Goal: Task Accomplishment & Management: Complete application form

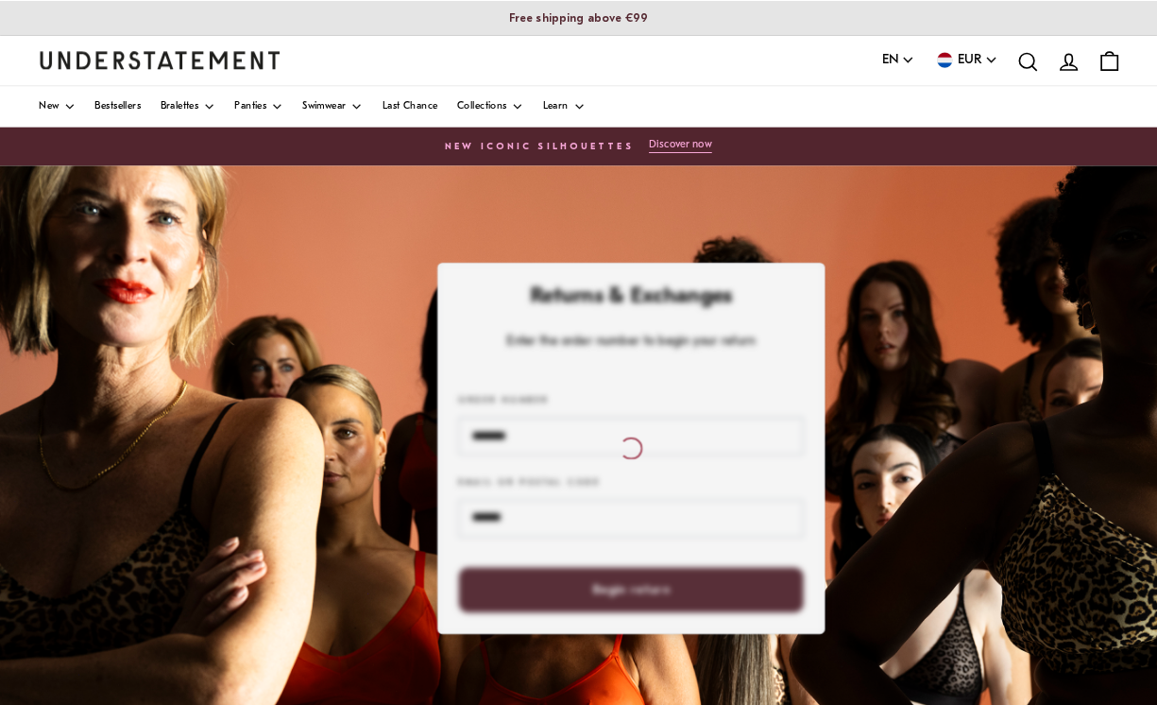
scroll to position [3, 0]
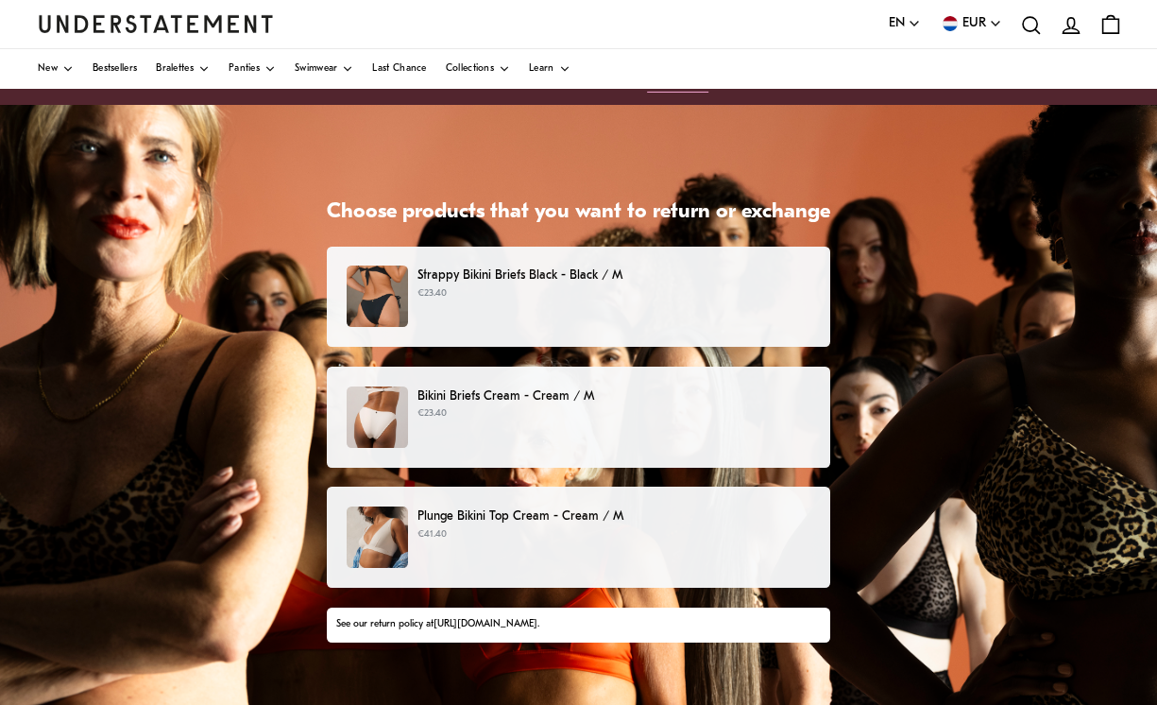
scroll to position [58, 0]
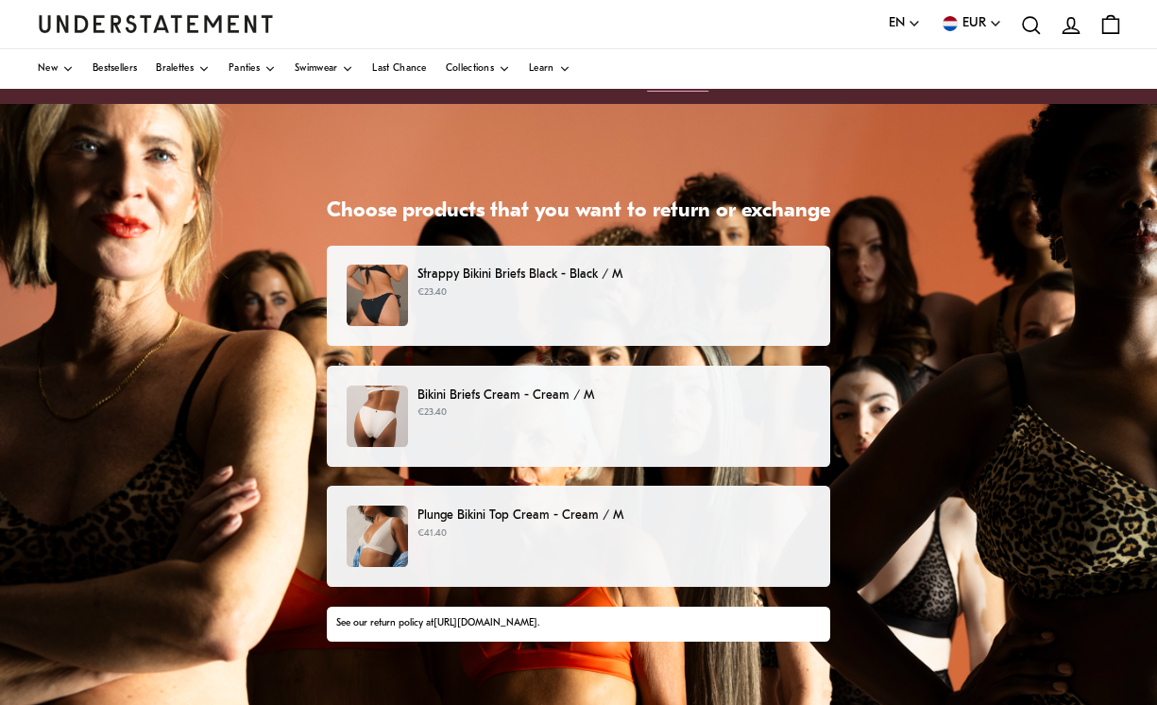
click at [801, 291] on p "€23.40" at bounding box center [613, 292] width 393 height 15
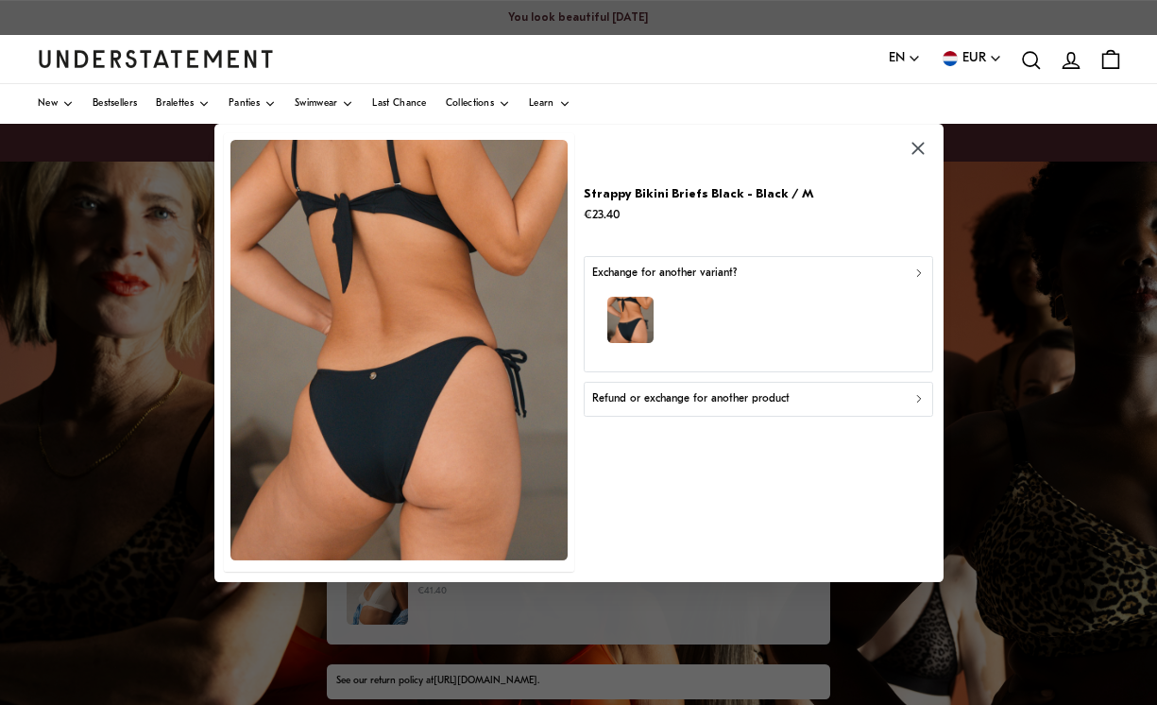
click at [919, 155] on icon "button" at bounding box center [917, 149] width 12 height 12
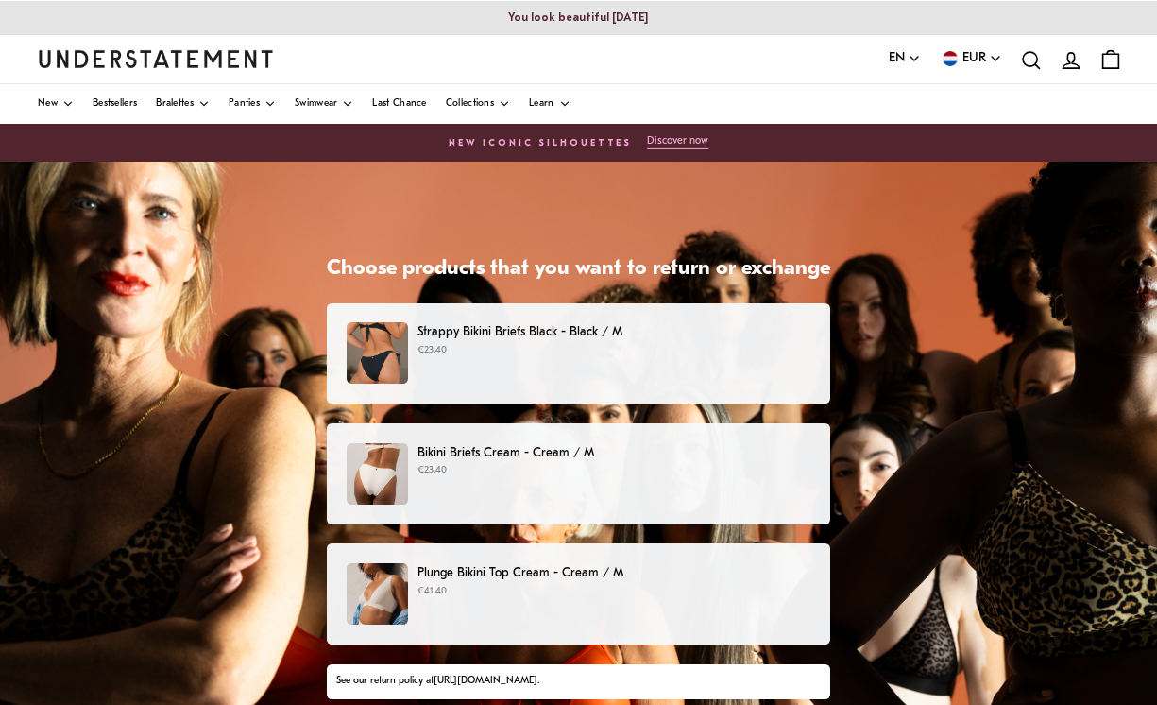
click at [702, 601] on div "Plunge Bikini Top Cream - Cream / M €41.40" at bounding box center [579, 593] width 464 height 61
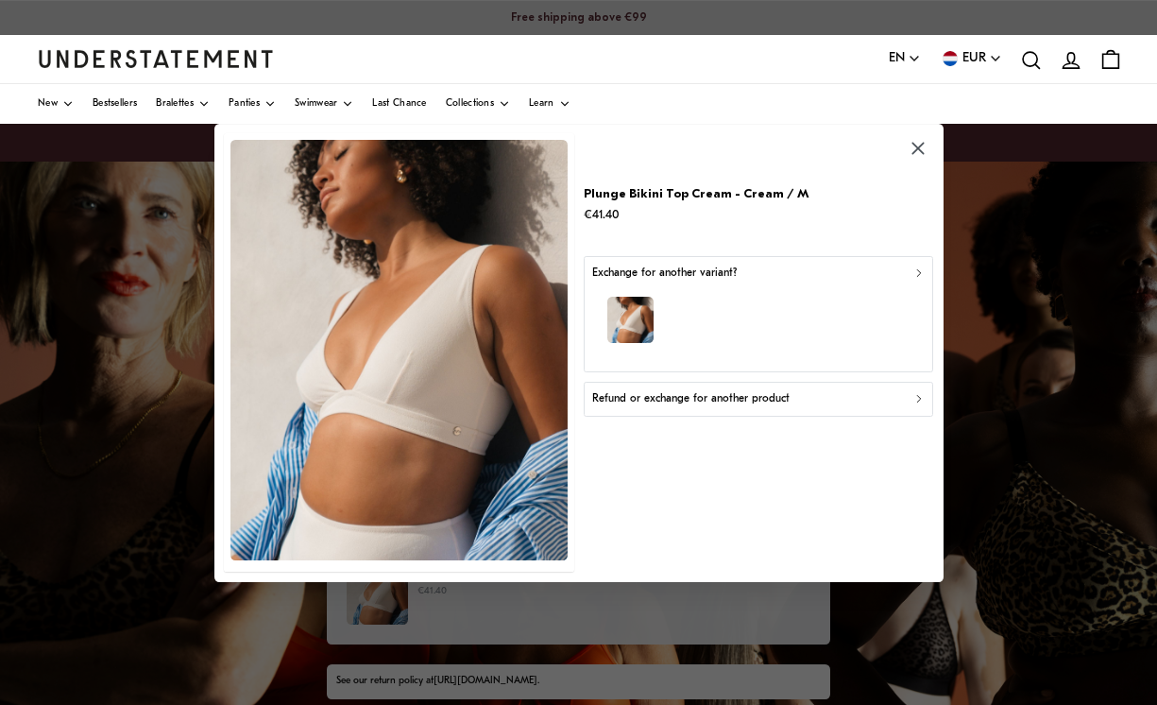
click at [862, 408] on div "Refund or exchange for another product" at bounding box center [757, 399] width 333 height 18
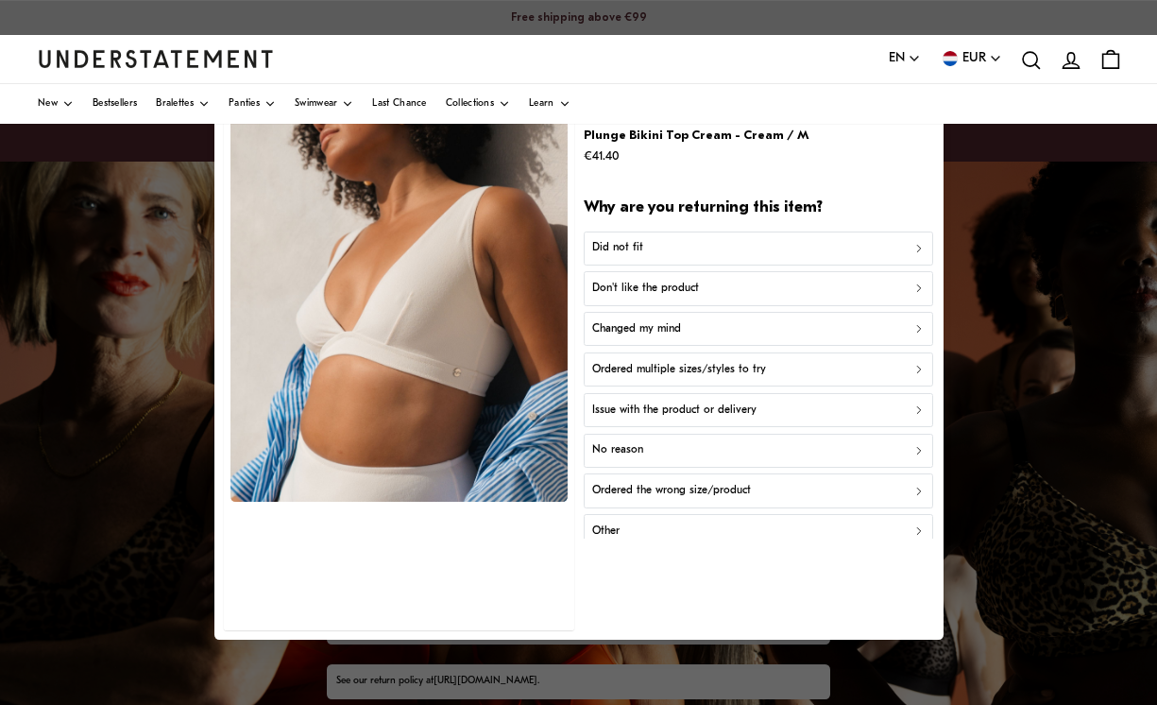
click at [918, 106] on button "button" at bounding box center [917, 90] width 31 height 31
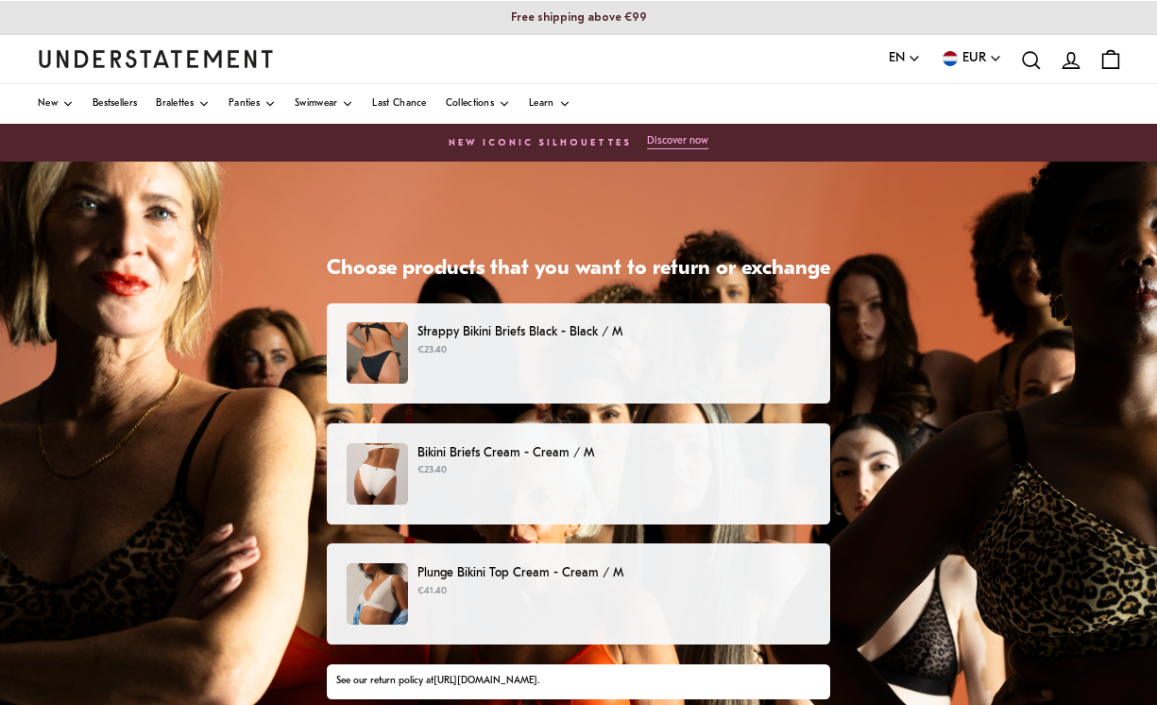
click at [704, 609] on div "Plunge Bikini Top Cream - Cream / M €41.40" at bounding box center [579, 593] width 464 height 61
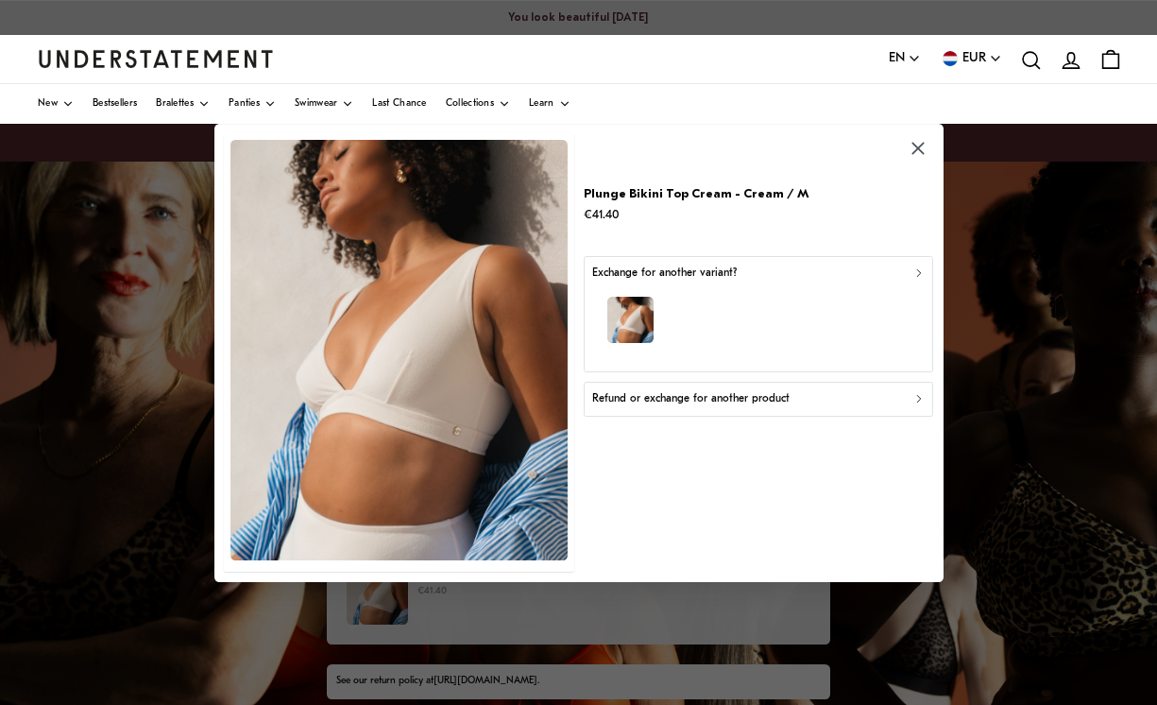
click at [890, 342] on div "button" at bounding box center [757, 322] width 333 height 82
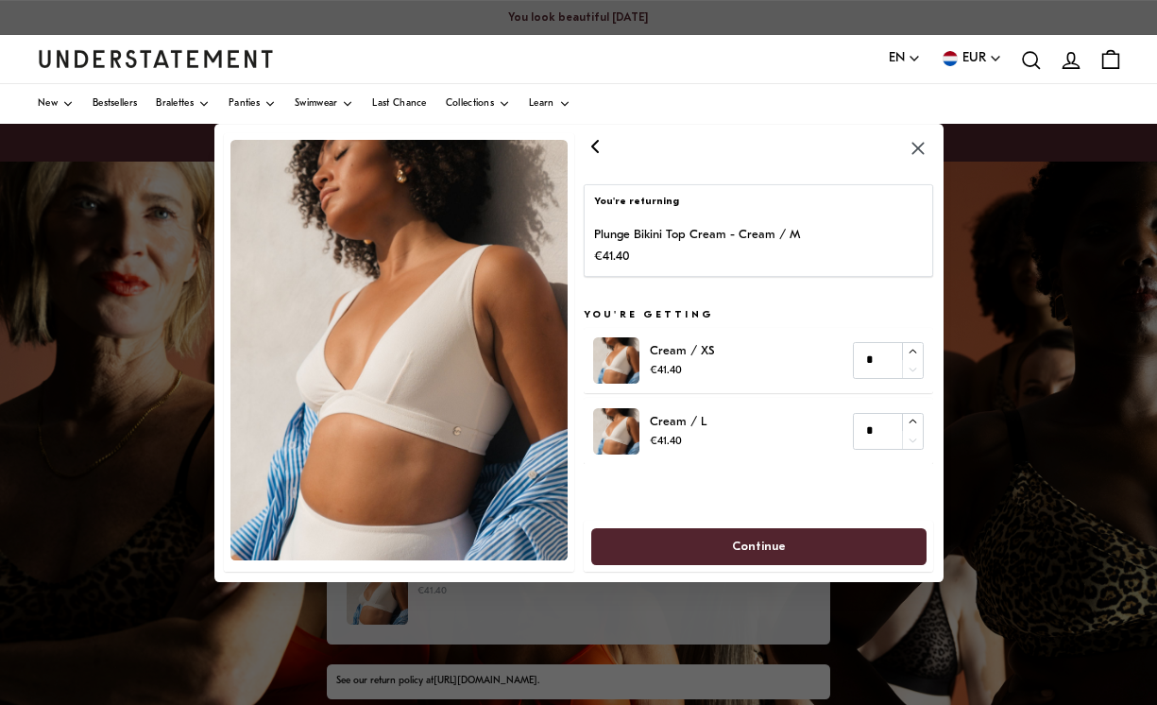
click at [596, 151] on icon "button" at bounding box center [595, 145] width 6 height 11
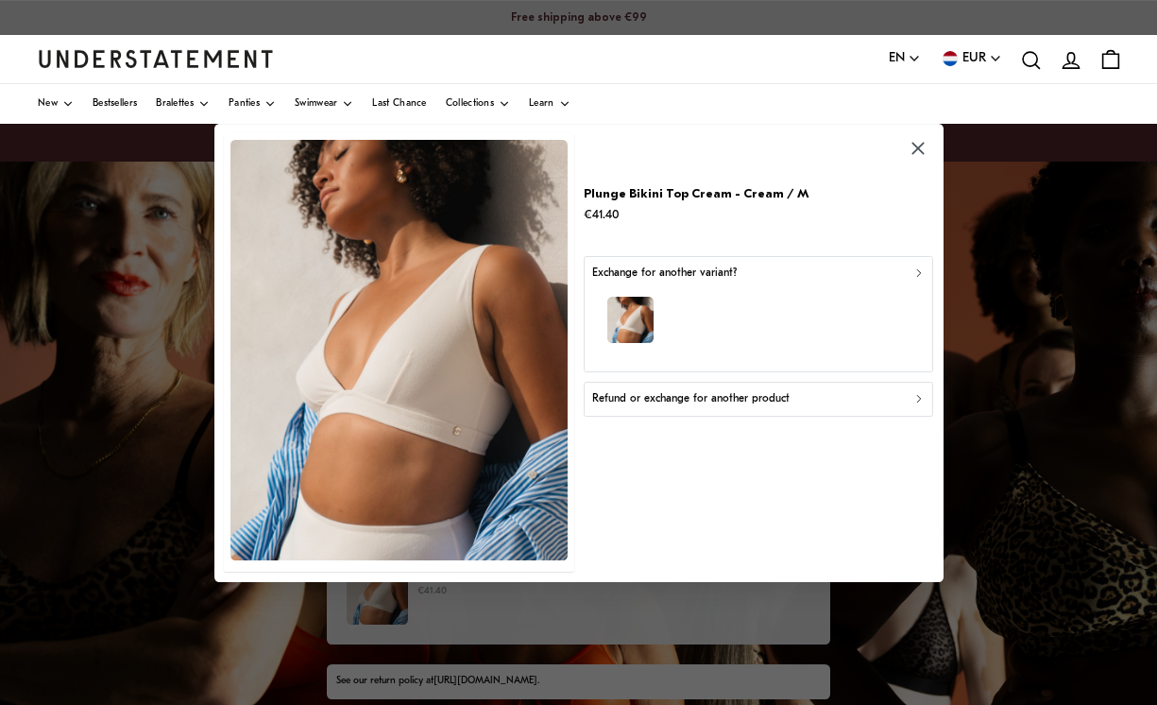
click at [858, 416] on button "Refund or exchange for another product" at bounding box center [758, 399] width 349 height 34
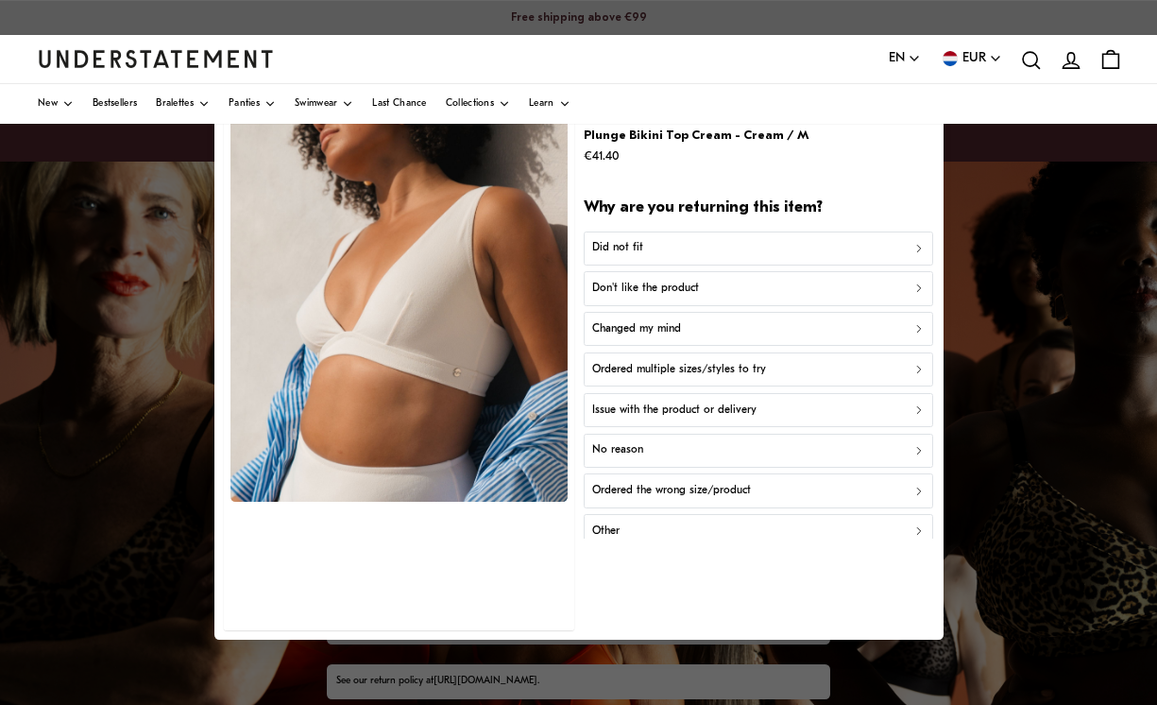
click at [852, 257] on div "Did not fit" at bounding box center [757, 248] width 333 height 18
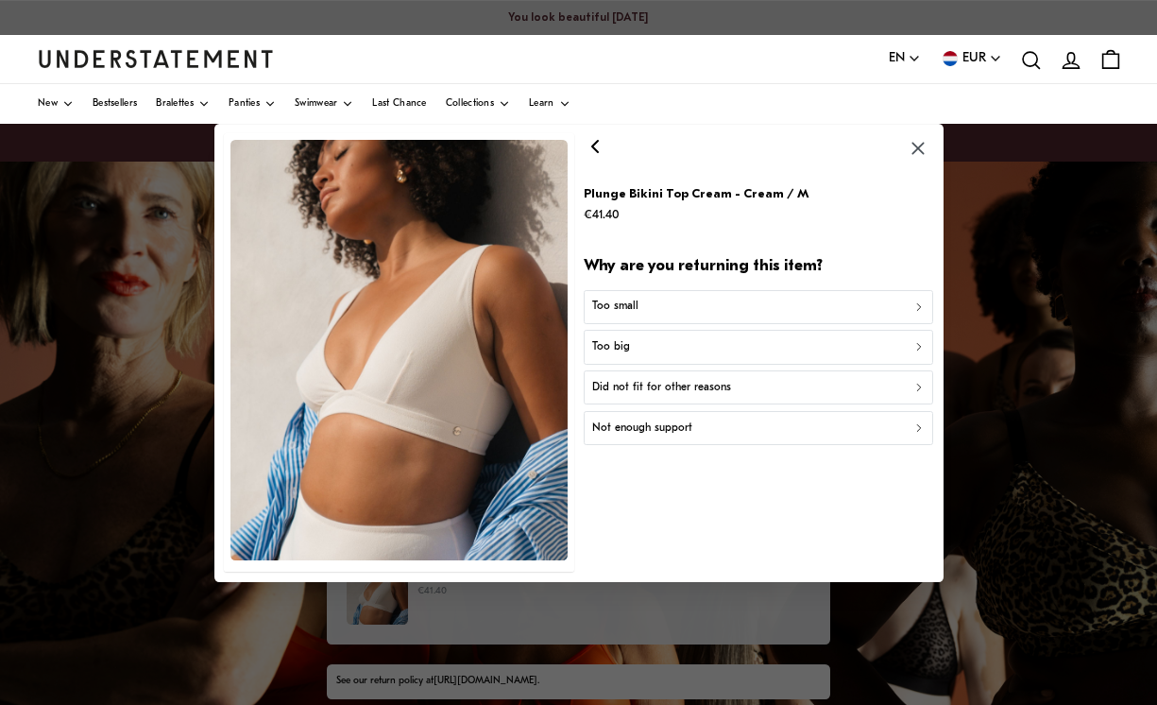
click at [784, 436] on div "Not enough support" at bounding box center [757, 427] width 333 height 18
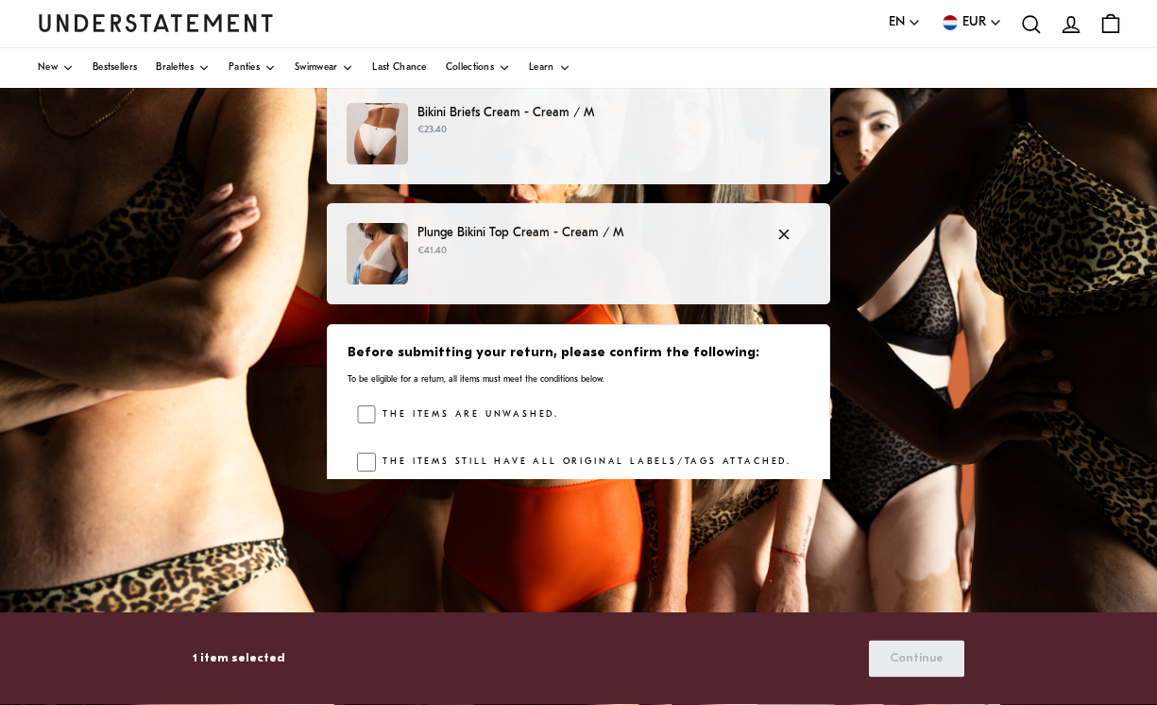
scroll to position [339, 0]
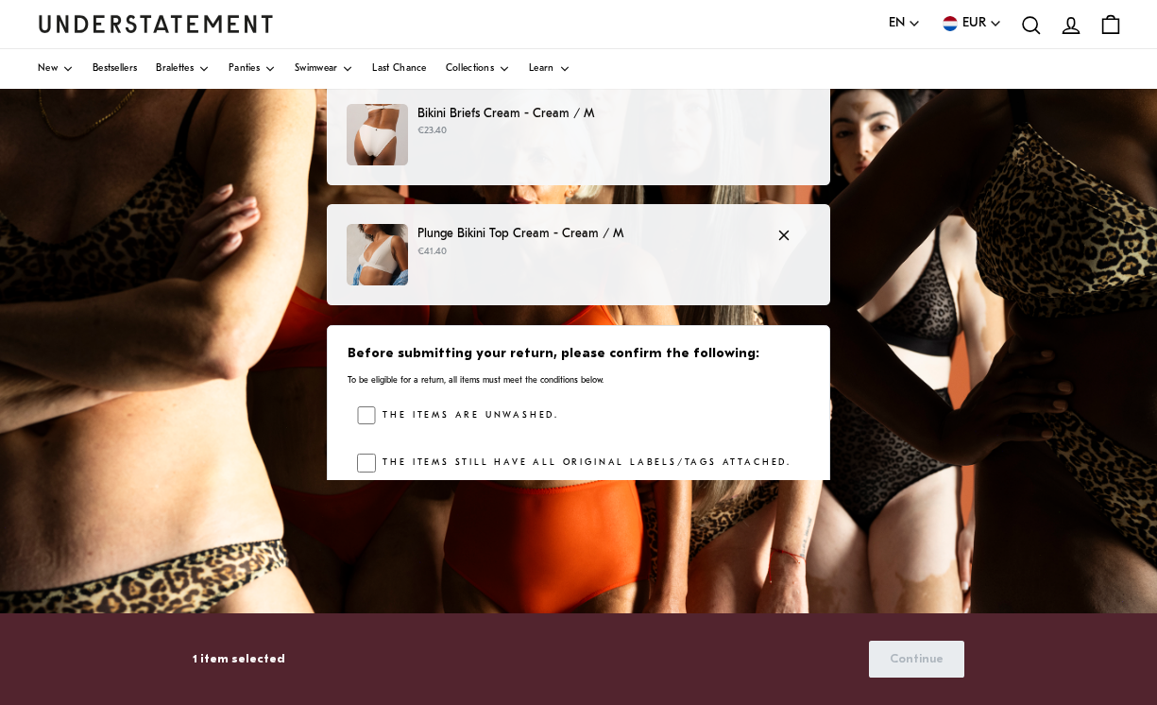
click at [501, 416] on label "The items are unwashed." at bounding box center [467, 415] width 183 height 19
click at [525, 467] on label "The items still have all original labels/tags attached." at bounding box center [584, 462] width 416 height 19
click at [536, 505] on label "The items are unused and in resellable condition." at bounding box center [562, 510] width 373 height 19
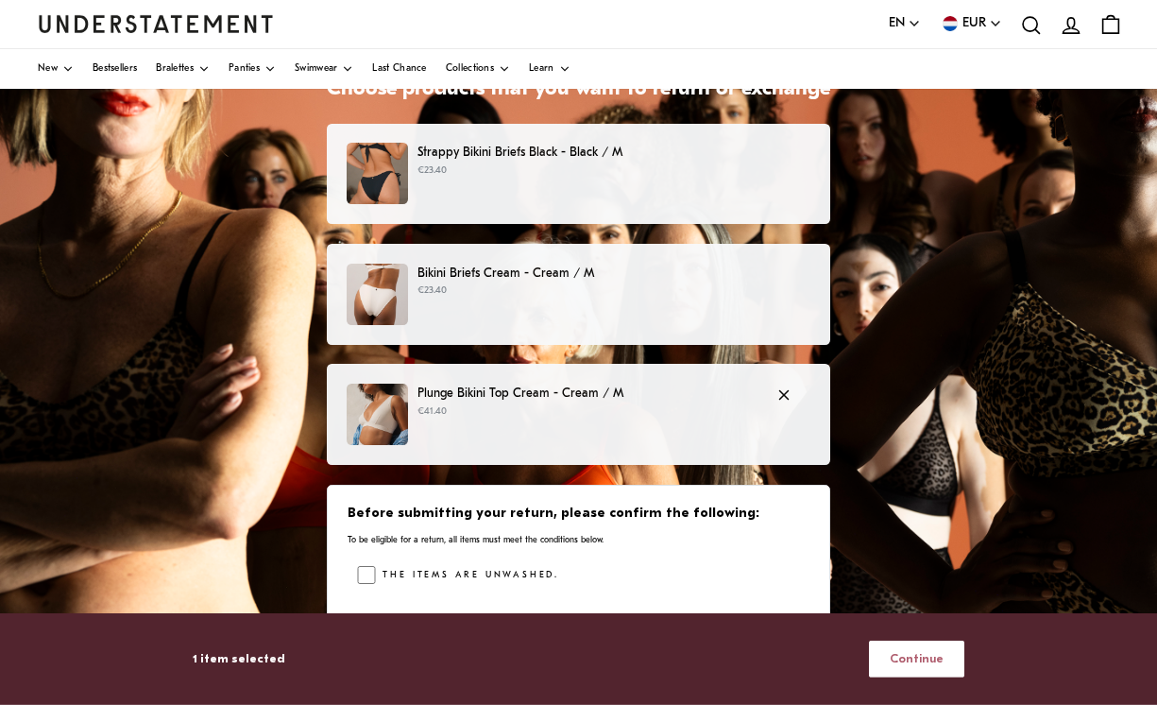
scroll to position [180, 0]
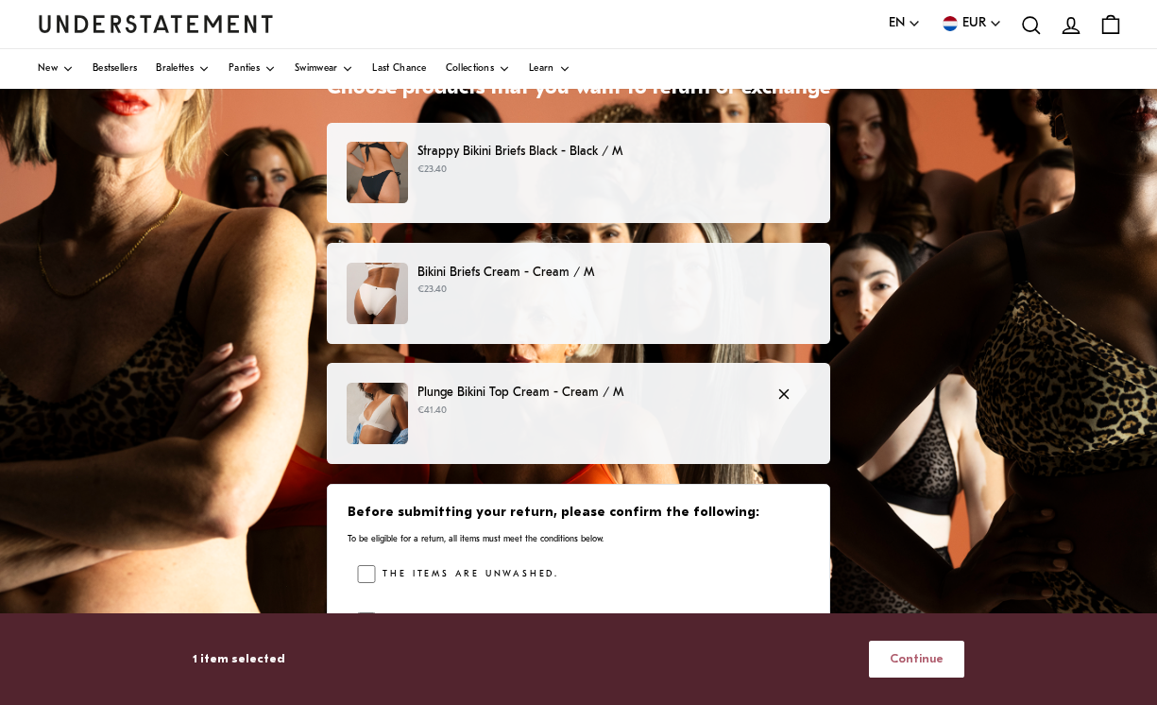
click at [692, 429] on div "Plunge Bikini Top Cream - Cream / M €41.40" at bounding box center [579, 412] width 464 height 61
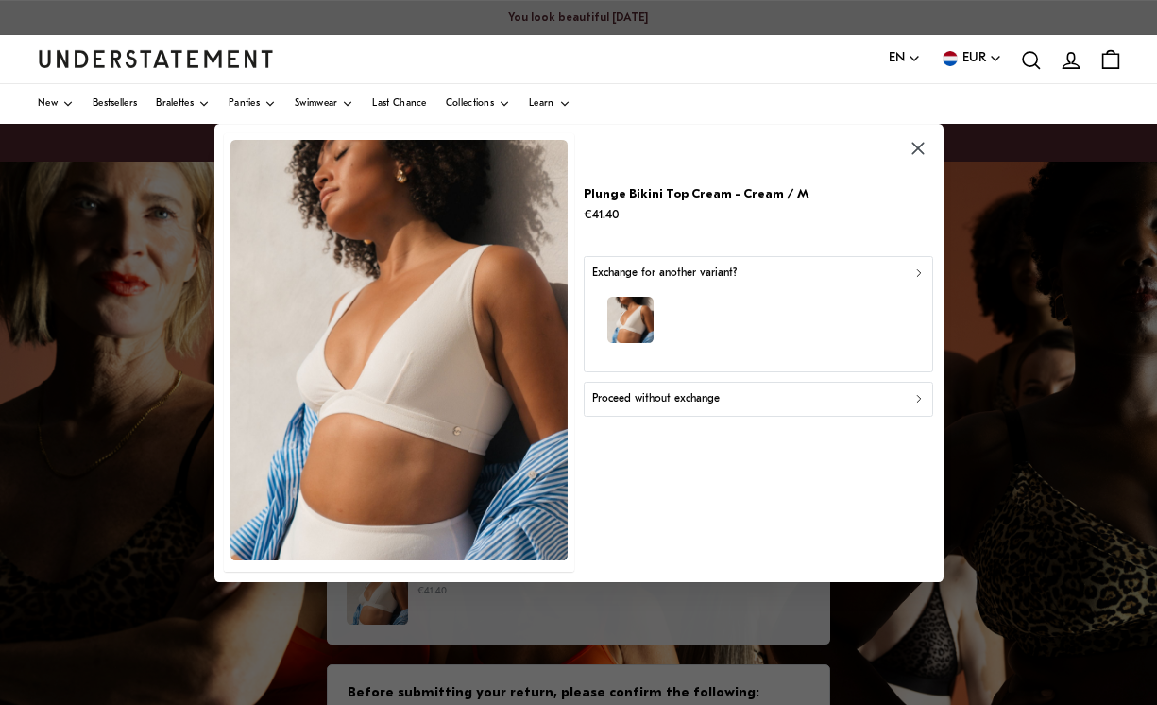
click at [907, 408] on div "Proceed without exchange" at bounding box center [757, 399] width 333 height 18
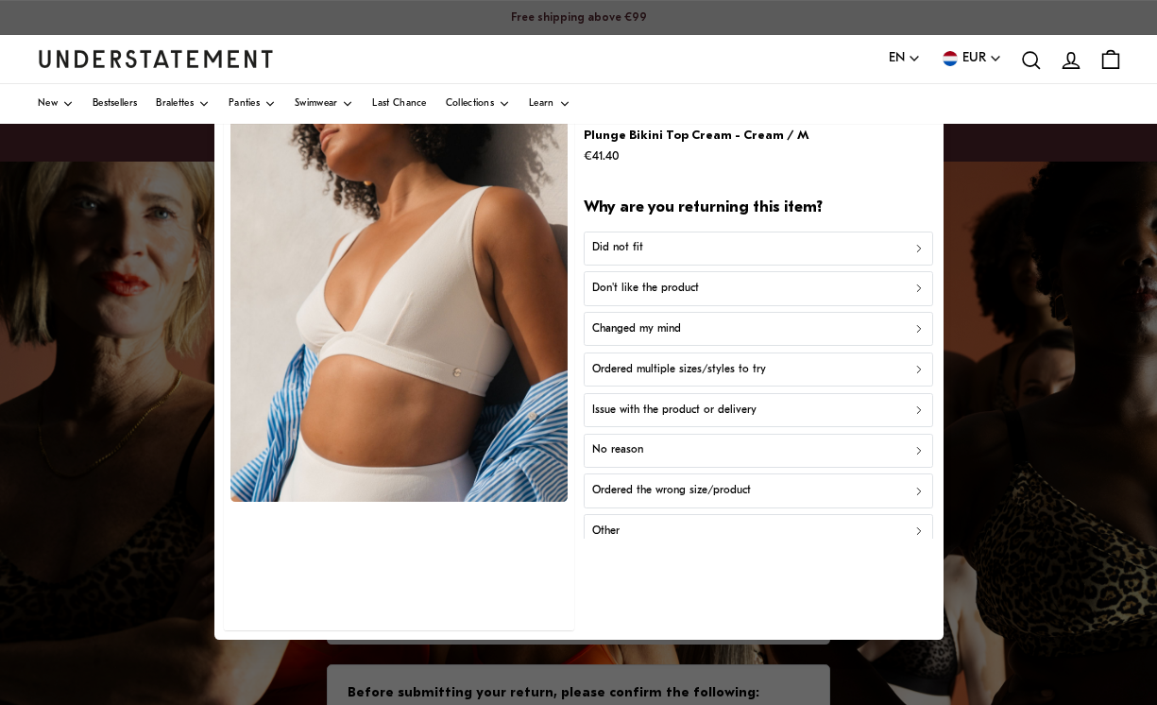
click at [891, 257] on div "Did not fit" at bounding box center [757, 248] width 333 height 18
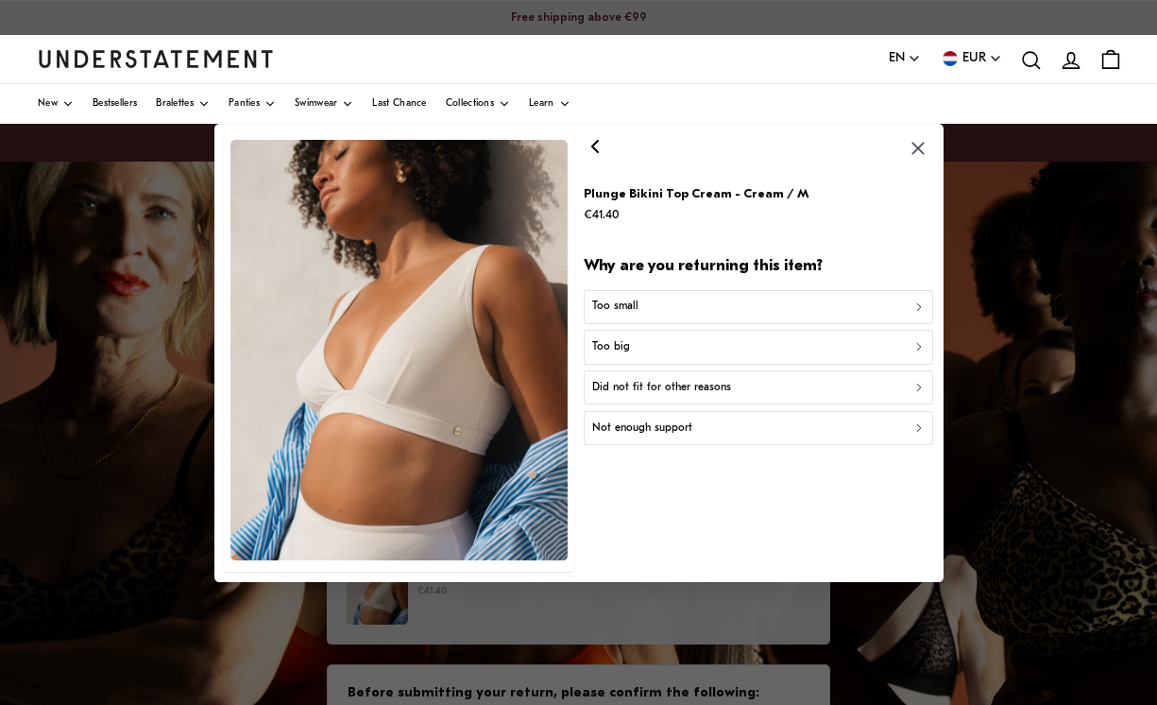
click at [843, 436] on div "Not enough support" at bounding box center [757, 427] width 333 height 18
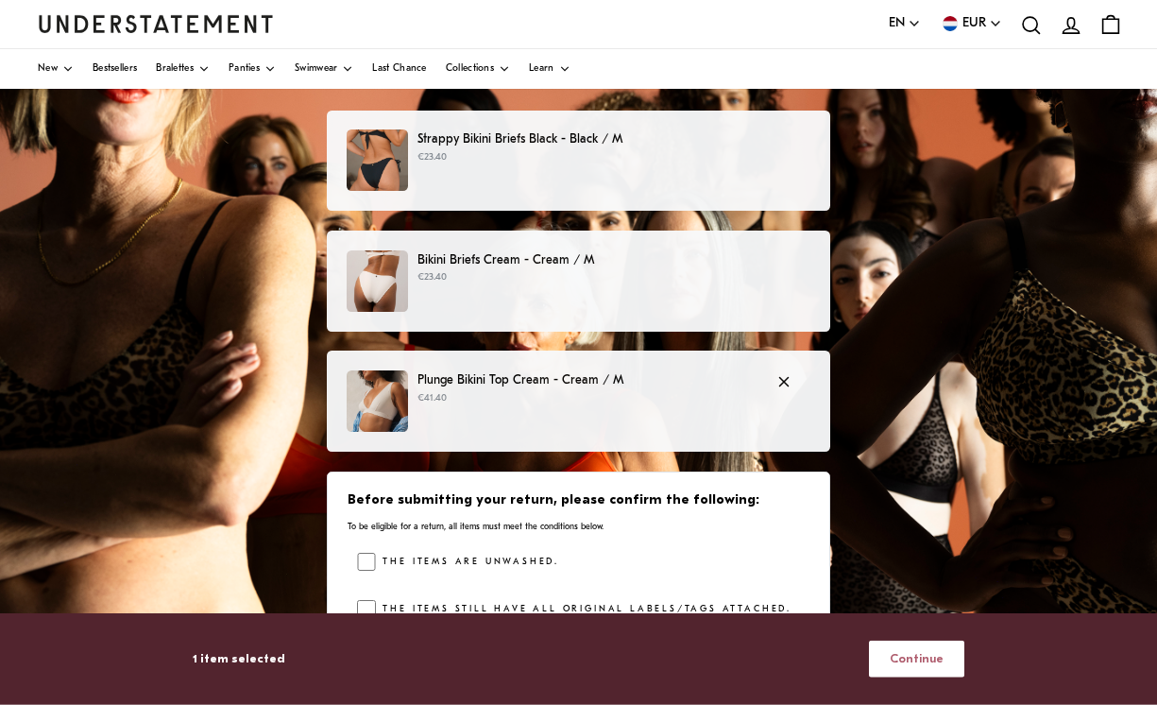
click at [929, 683] on div "1 item selected Continue" at bounding box center [578, 658] width 771 height 49
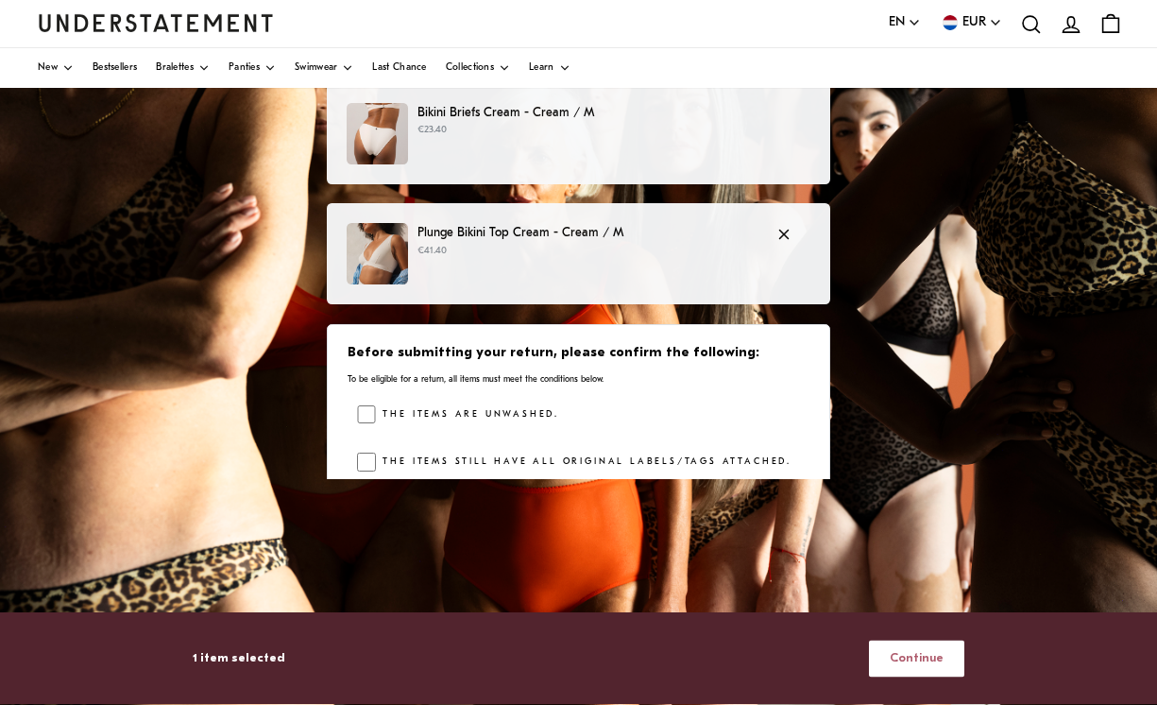
scroll to position [339, 0]
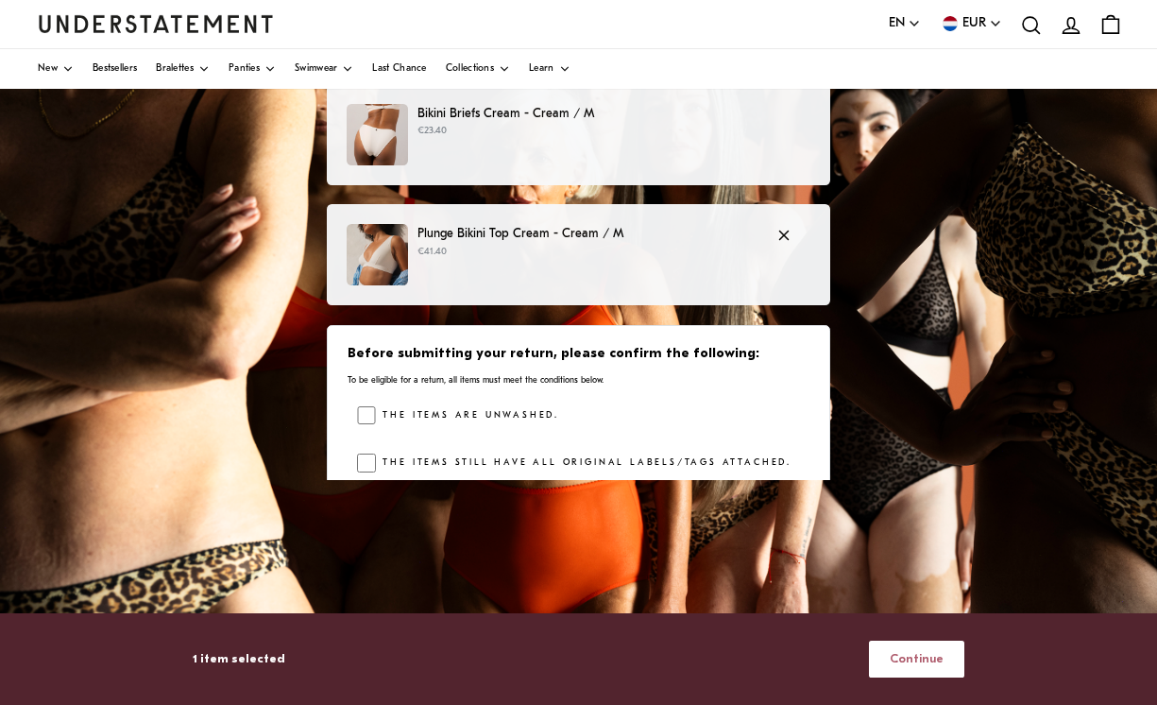
click at [937, 676] on span "Continue" at bounding box center [917, 658] width 54 height 35
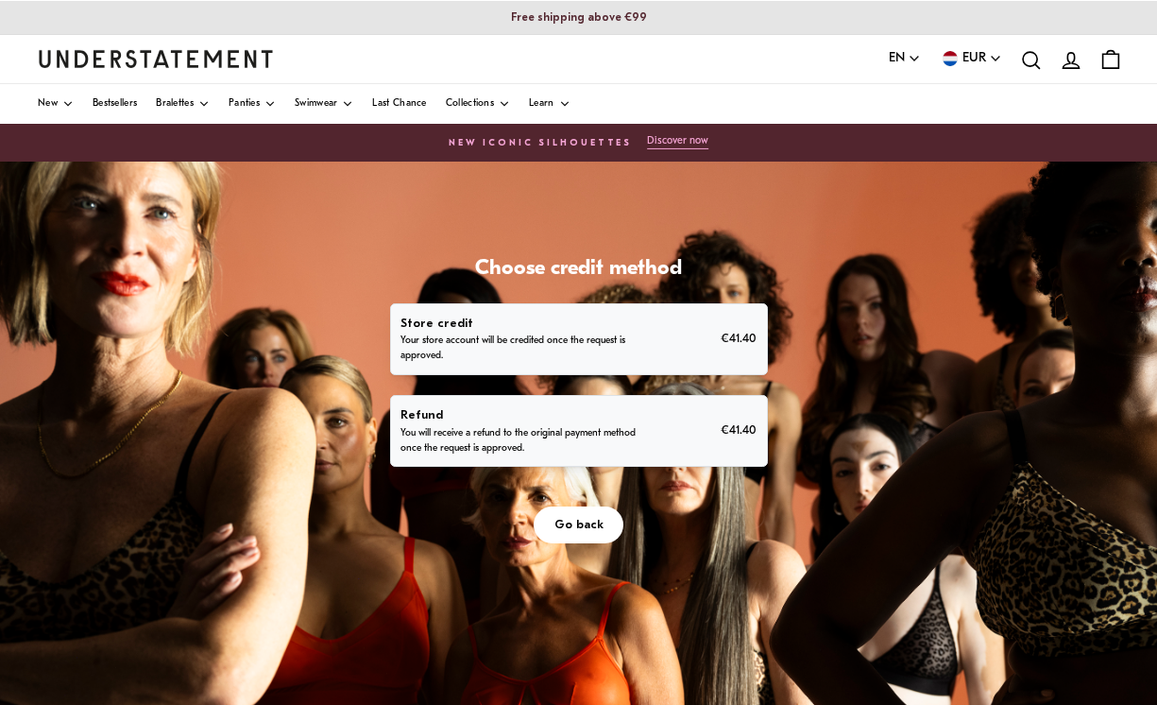
click at [736, 424] on p "€41.40" at bounding box center [739, 430] width 36 height 20
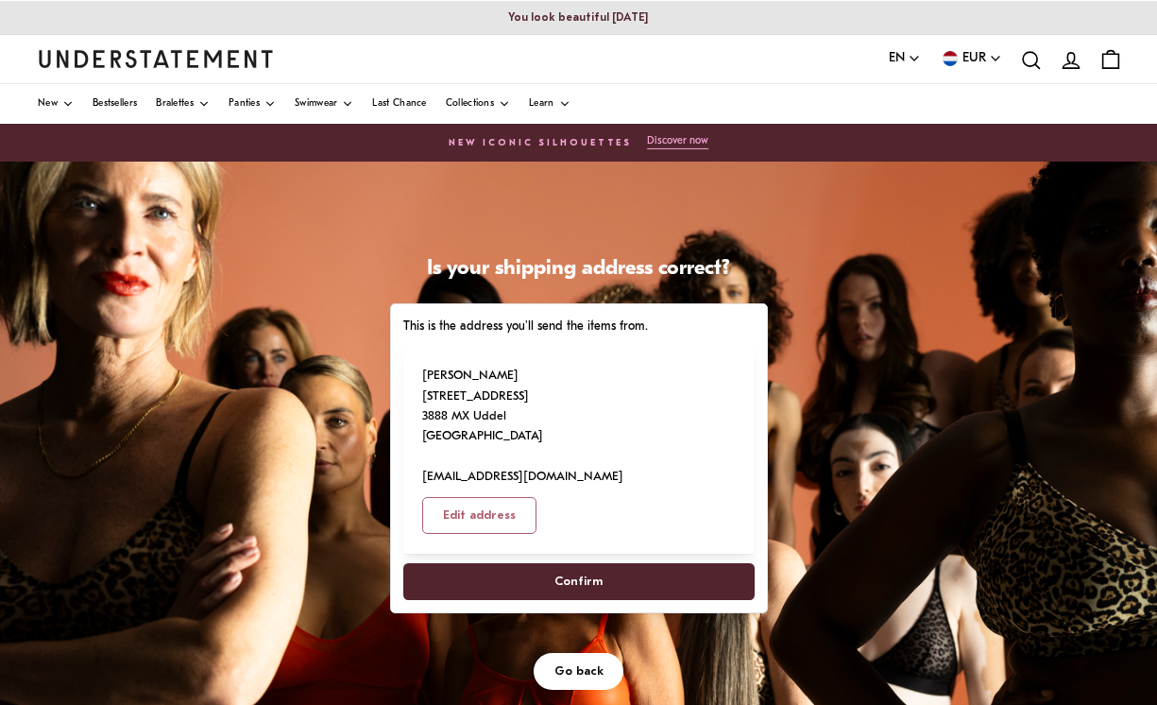
click at [659, 564] on span "Confirm" at bounding box center [578, 581] width 310 height 35
select select "**"
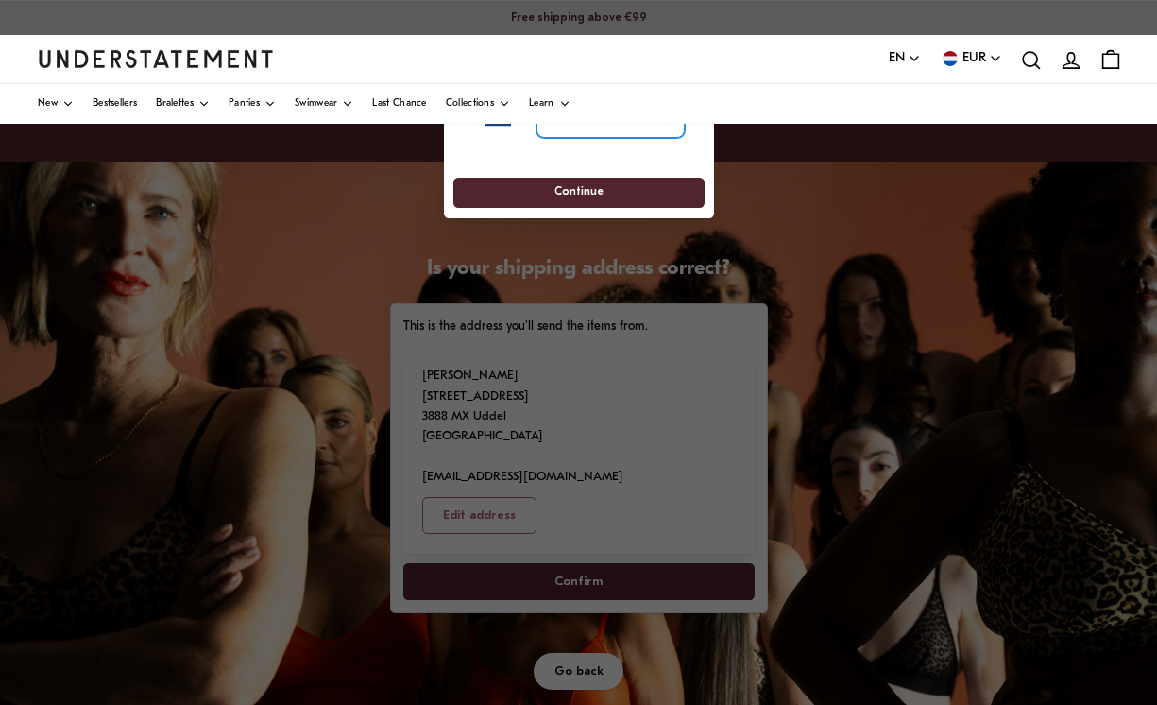
click at [614, 135] on input "tel" at bounding box center [609, 118] width 148 height 42
type input "*********"
click at [645, 201] on span "Continue" at bounding box center [578, 192] width 216 height 29
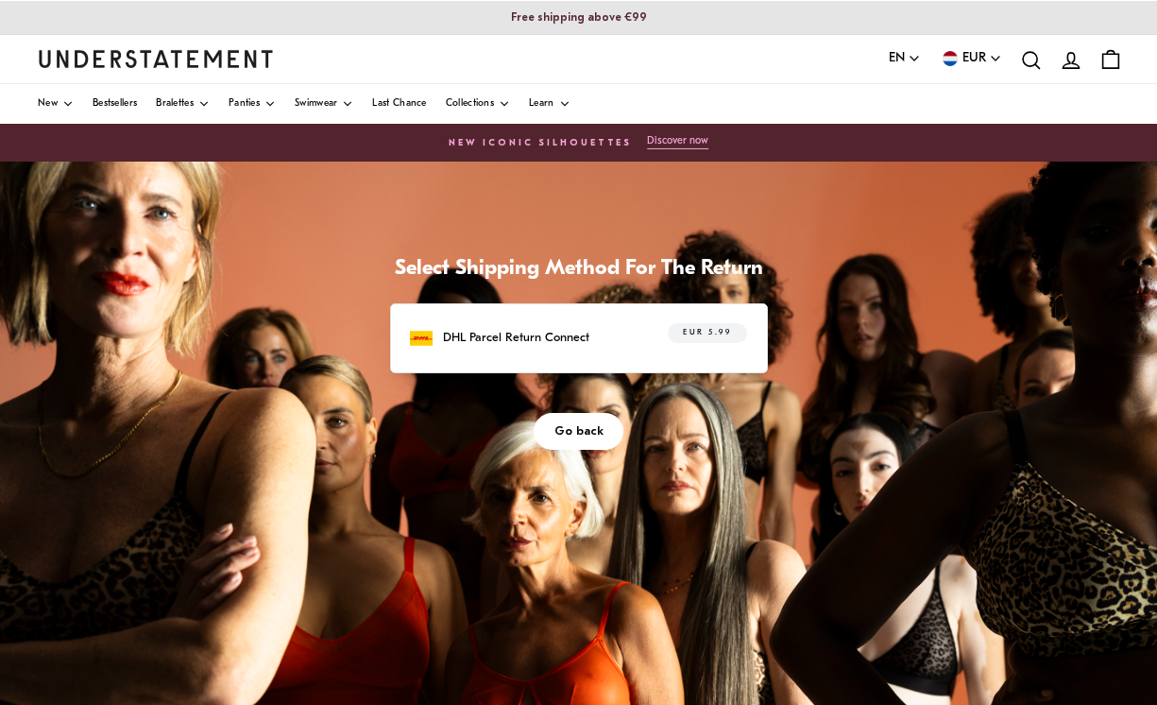
click at [697, 335] on span "EUR 5.99" at bounding box center [707, 333] width 48 height 19
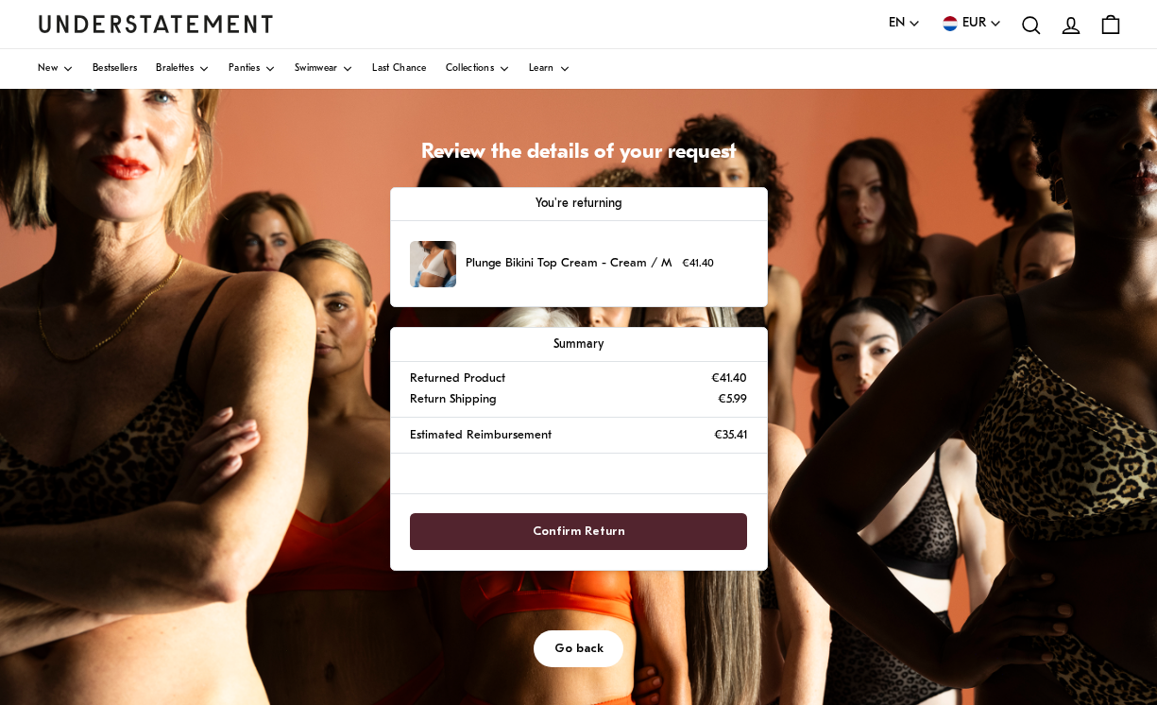
scroll to position [117, 0]
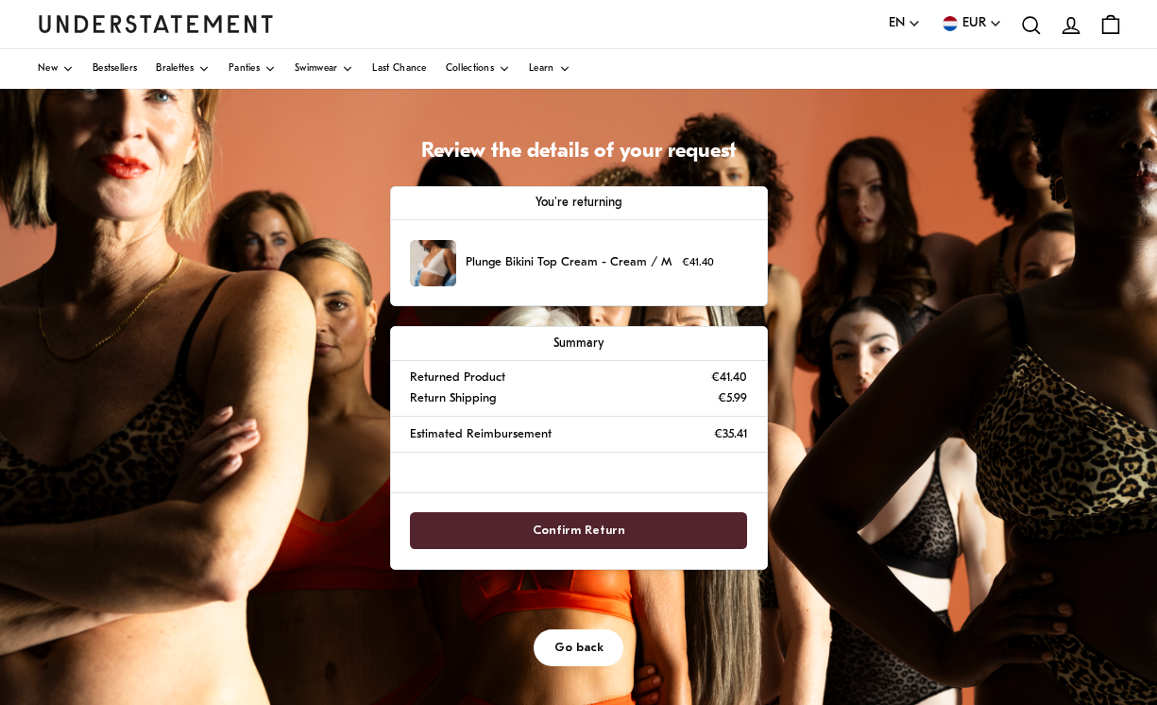
click at [688, 528] on span "Confirm Return" at bounding box center [579, 530] width 296 height 35
